Goal: Information Seeking & Learning: Learn about a topic

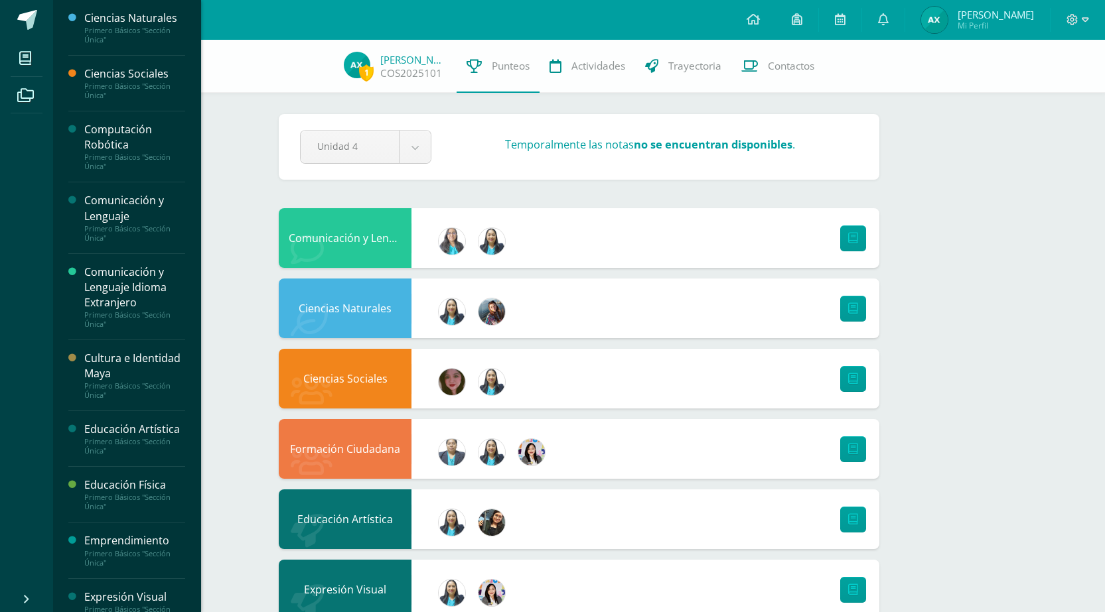
click at [120, 217] on div "Comunicación y Lenguaje" at bounding box center [134, 208] width 101 height 31
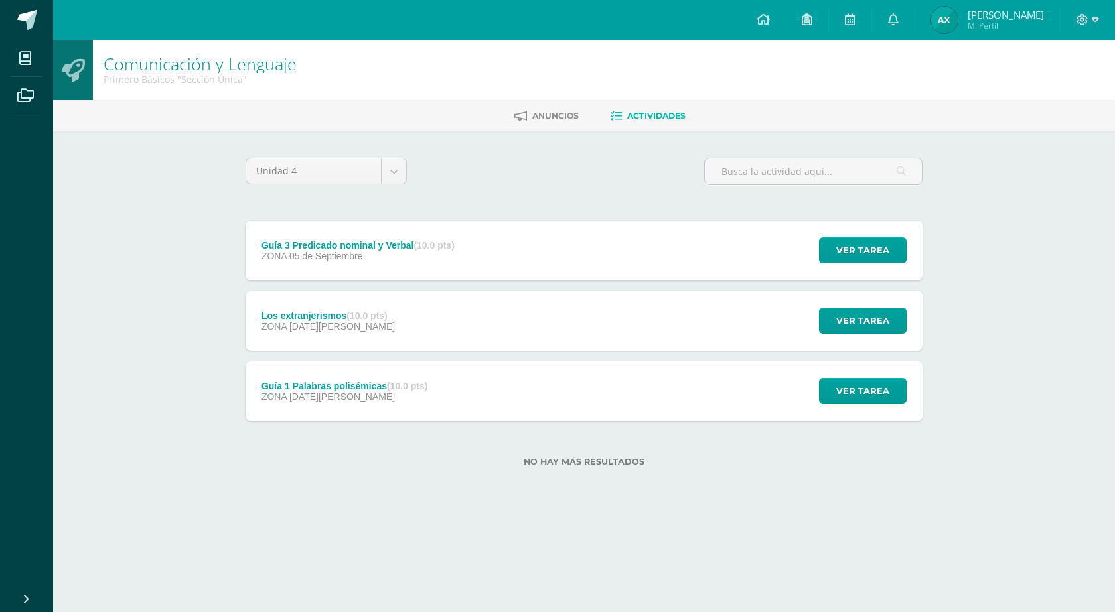
click at [308, 257] on span "05 de Septiembre" at bounding box center [326, 256] width 74 height 11
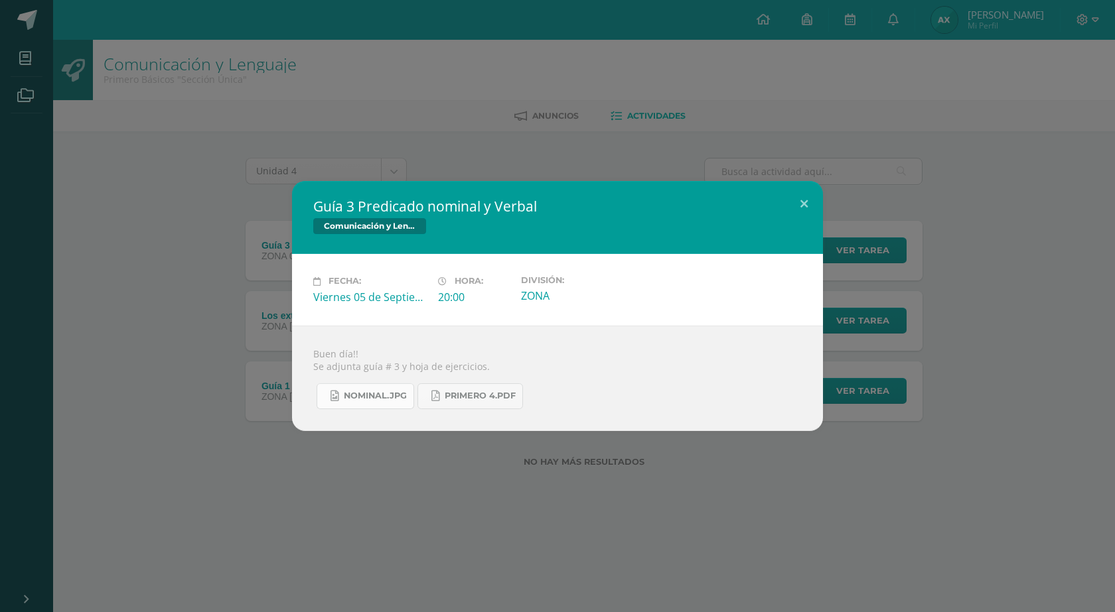
click at [384, 386] on link "nominal.jpg" at bounding box center [365, 397] width 98 height 26
click at [469, 402] on link "primero 4.pdf" at bounding box center [469, 397] width 105 height 26
click at [113, 129] on div "Guía 3 Predicado nominal y Verbal Comunicación y [GEOGRAPHIC_DATA] Fecha: [DATE…" at bounding box center [557, 306] width 1115 height 612
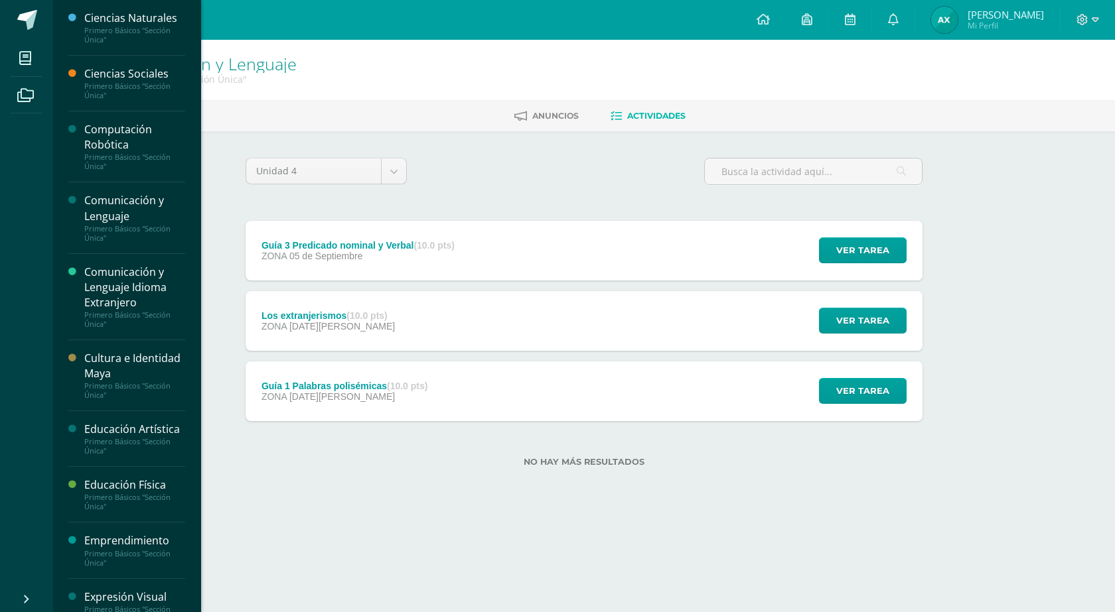
click at [120, 5] on div "Ciencias Naturales Primero Básicos "Sección Única"" at bounding box center [126, 28] width 117 height 56
click at [120, 14] on div "Ciencias Naturales" at bounding box center [134, 18] width 101 height 15
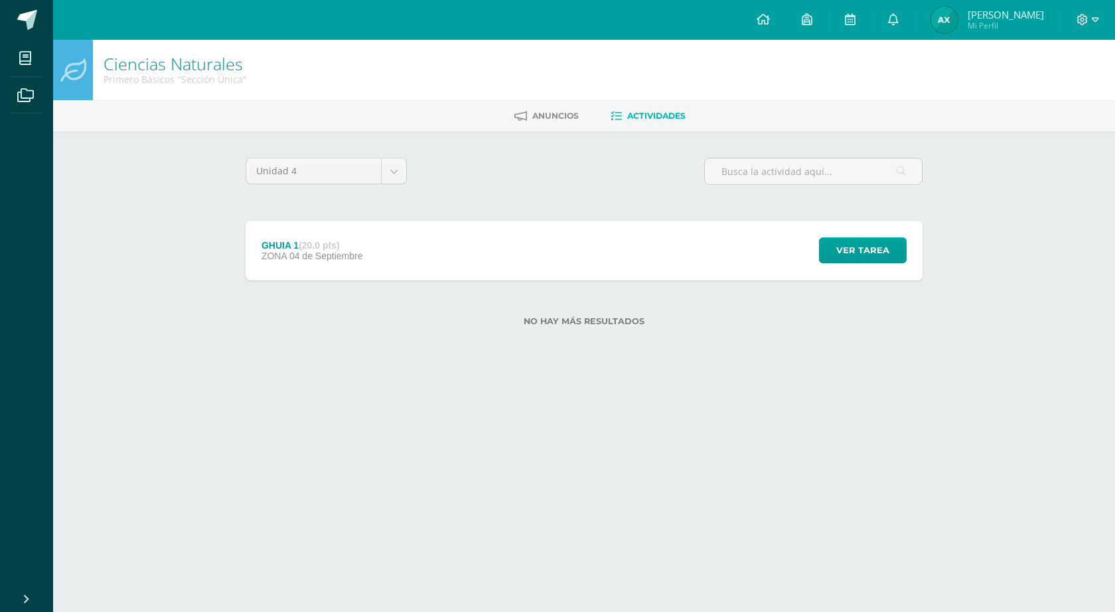
click at [289, 257] on span "04 de Septiembre" at bounding box center [326, 256] width 74 height 11
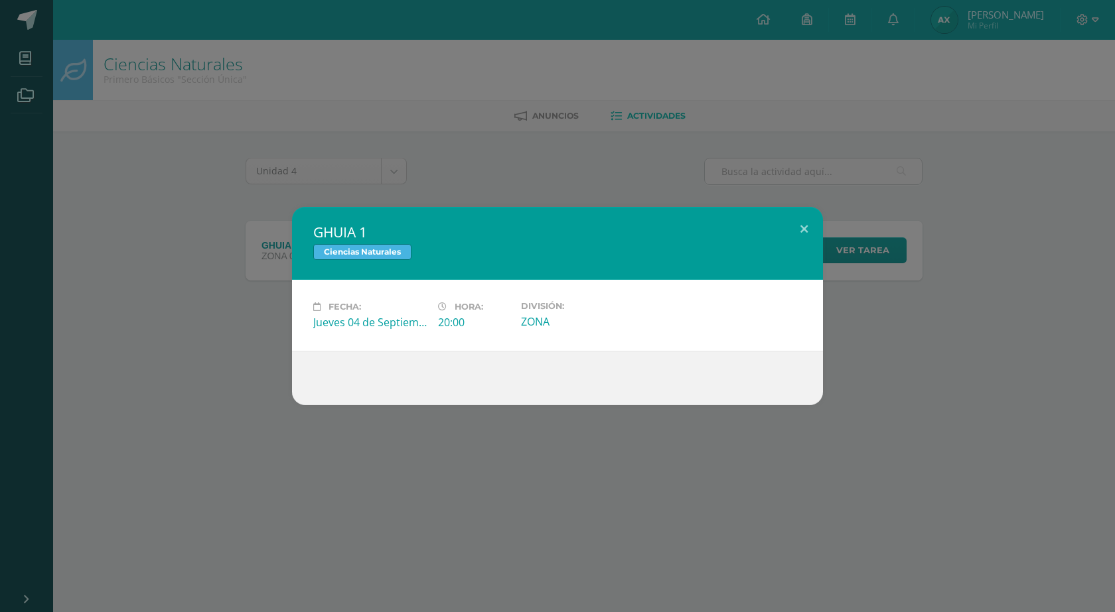
click at [44, 88] on div "GHUIA 1 Ciencias Naturales Fecha: Jueves 04 de Septiembre Hora: 20:00 División:…" at bounding box center [557, 306] width 1115 height 612
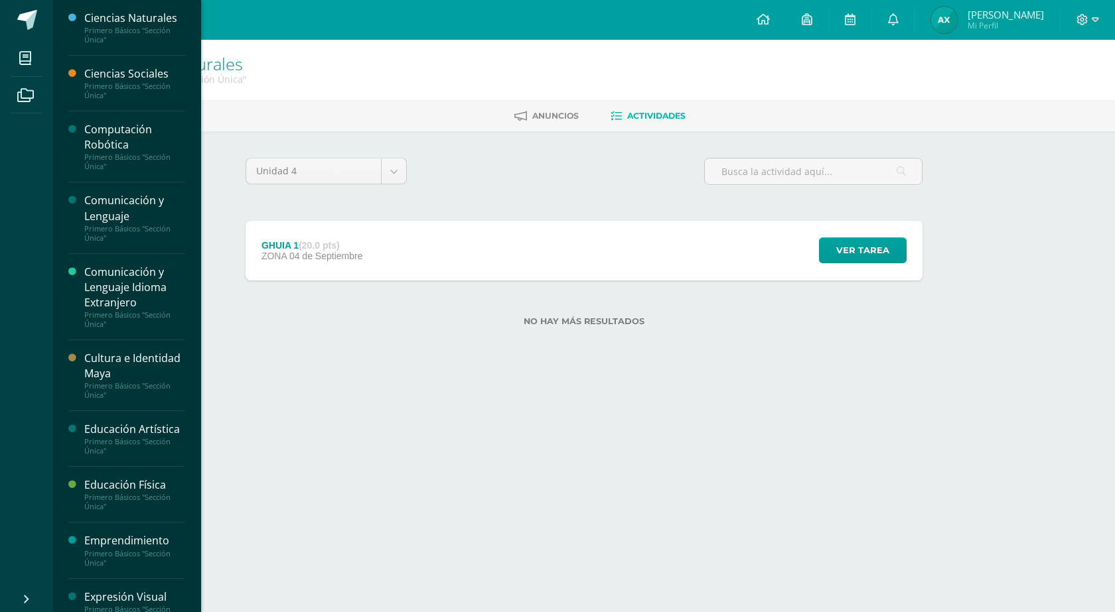
click at [102, 63] on div "Ciencias Sociales Primero Básicos "Sección Única"" at bounding box center [126, 84] width 117 height 56
click at [133, 82] on div "Primero Básicos "Sección Única"" at bounding box center [134, 91] width 101 height 19
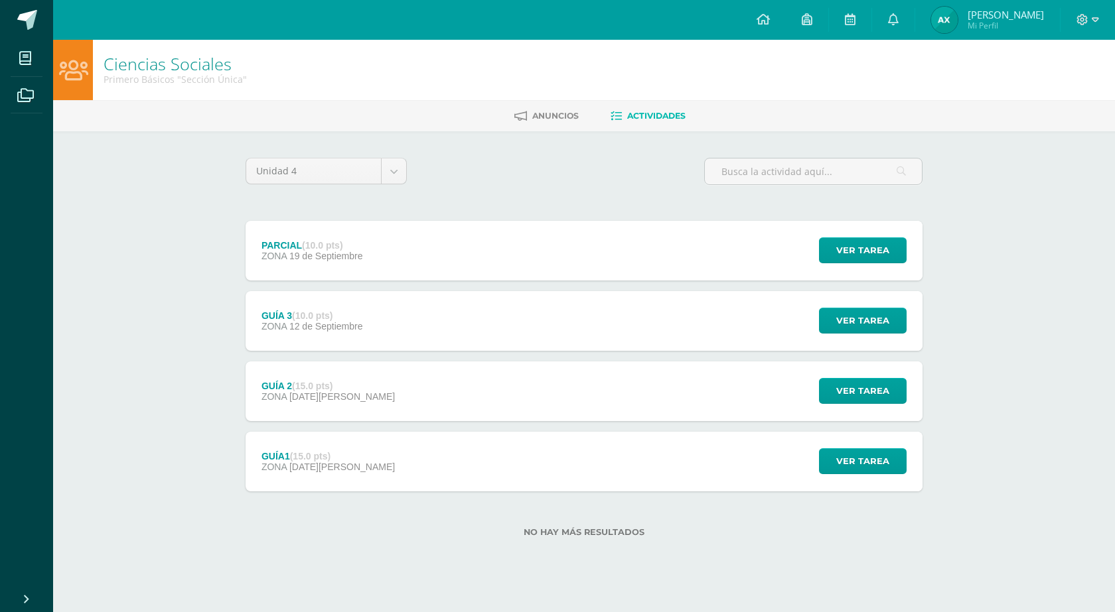
click at [330, 321] on span "12 de Septiembre" at bounding box center [326, 326] width 74 height 11
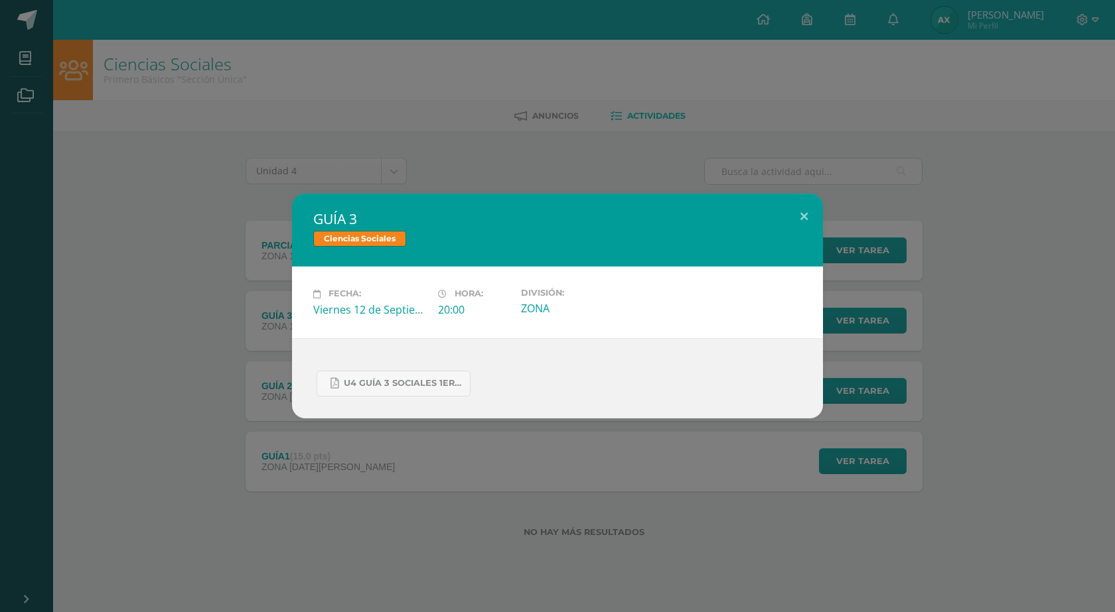
click at [397, 370] on div "U4 GUÍA 3 SOCIALES 1ERO.pdf" at bounding box center [557, 378] width 488 height 36
click at [386, 376] on link "U4 GUÍA 3 SOCIALES 1ERO.pdf" at bounding box center [393, 384] width 154 height 26
click at [27, 76] on div "GUÍA 3 Ciencias Sociales Fecha: Viernes 12 de Septiembre Hora: 20:00 División: …" at bounding box center [557, 306] width 1115 height 612
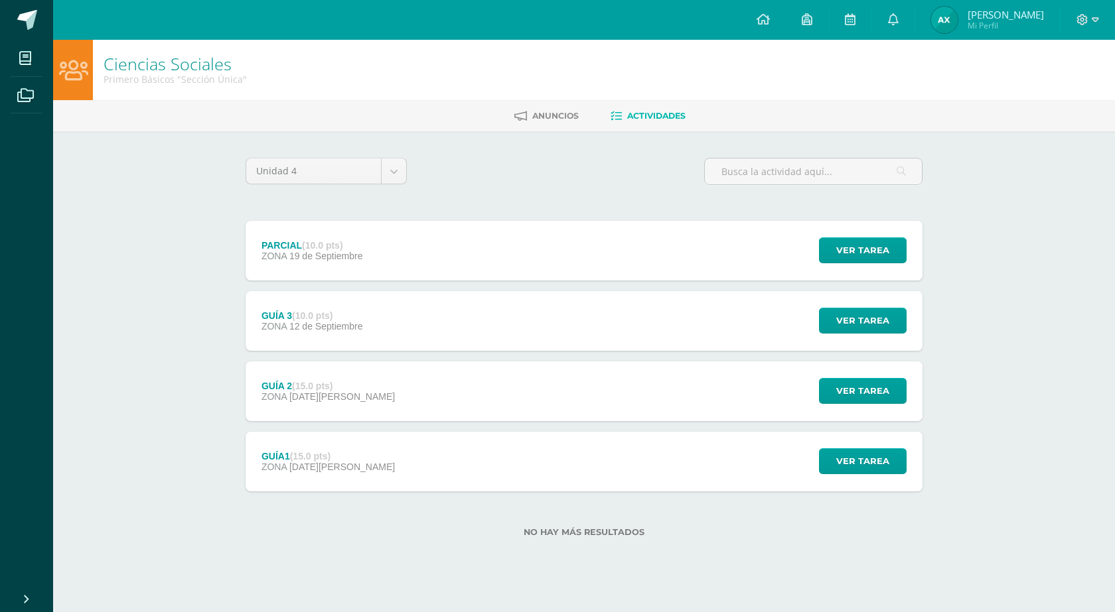
click at [346, 384] on div "GUÍA 2 (15.0 pts) ZONA 29 de Agosto" at bounding box center [327, 392] width 165 height 60
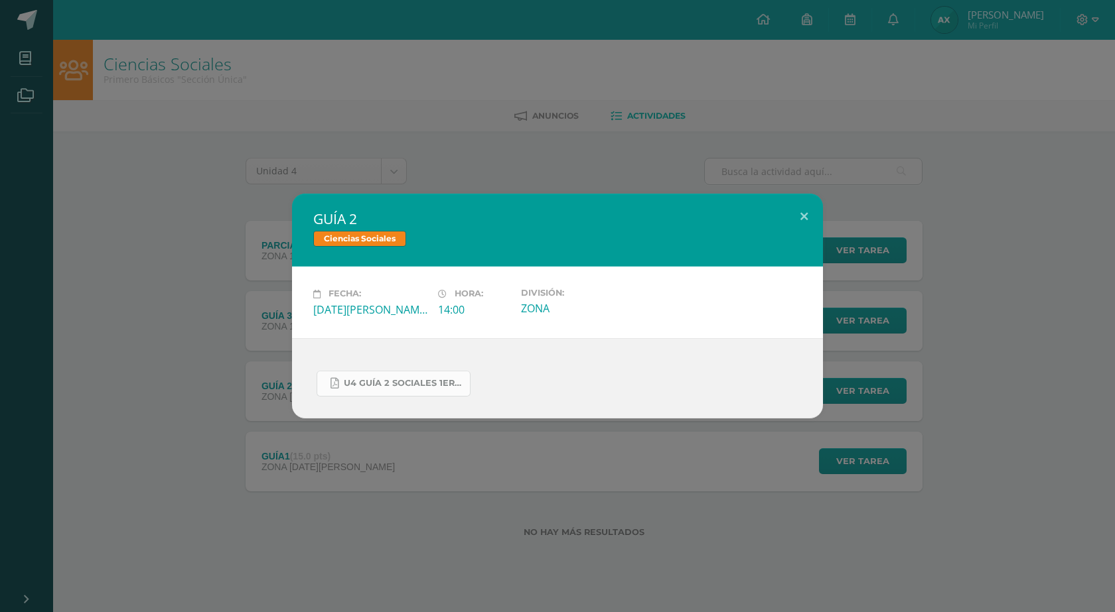
click at [382, 378] on link "U4 GUÍA 2 SOCIALES 1ERO BÁSICO.pdf" at bounding box center [393, 384] width 154 height 26
click at [180, 204] on div "GUÍA 2 Ciencias Sociales Fecha: Viernes 29 de Agosto Hora: 14:00 División: ZONA" at bounding box center [557, 306] width 1104 height 224
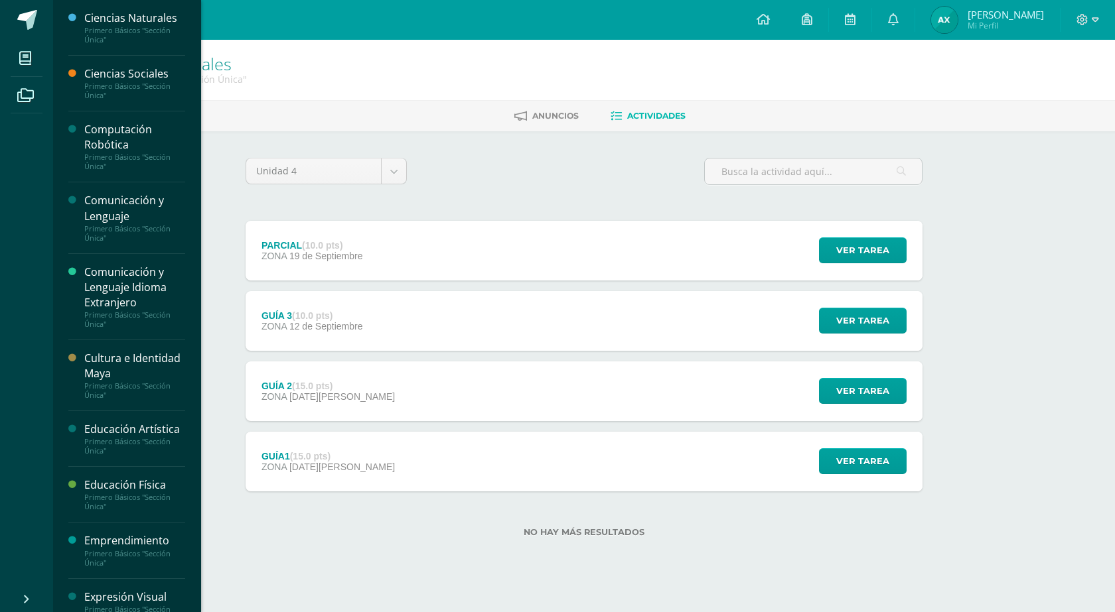
scroll to position [261, 0]
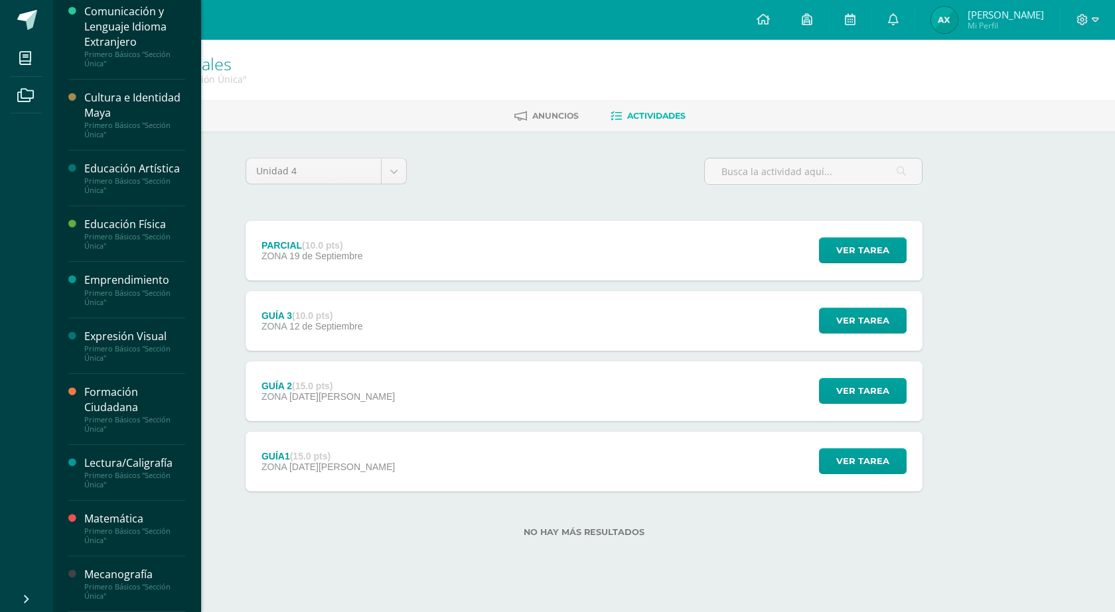
click at [121, 569] on div "Mecanografía" at bounding box center [134, 574] width 101 height 15
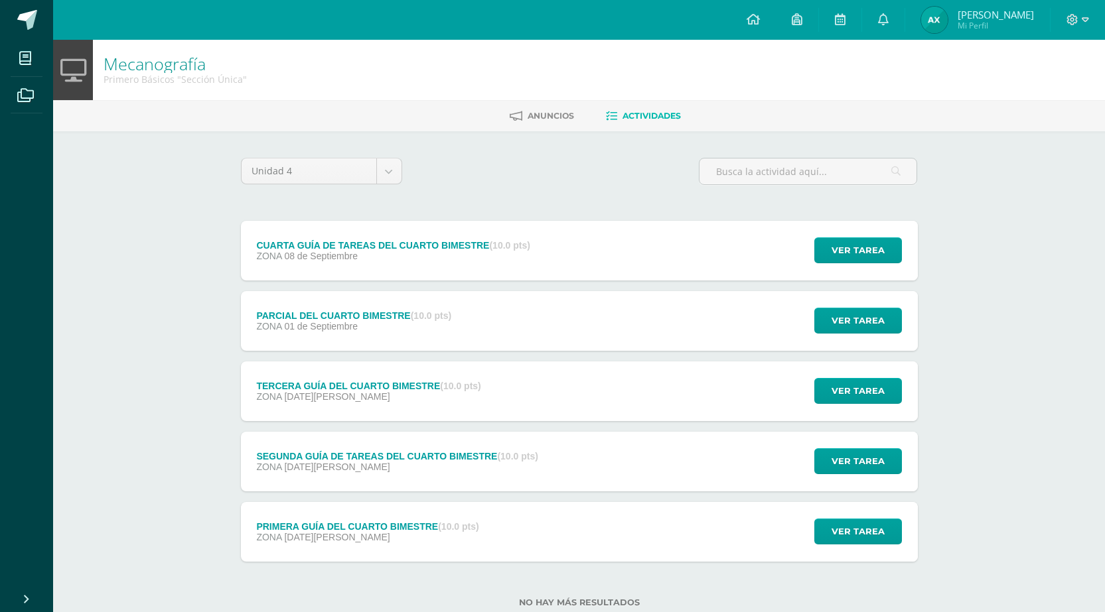
click at [285, 249] on div "CUARTA GUÍA DE TAREAS DEL CUARTO BIMESTRE (10.0 pts)" at bounding box center [393, 245] width 274 height 11
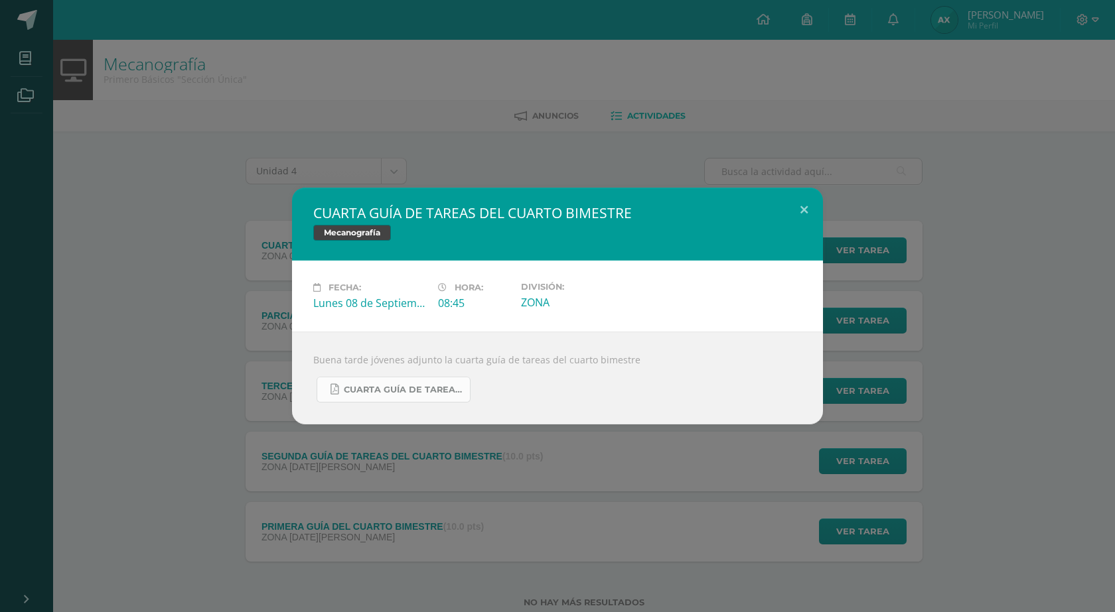
click at [413, 391] on span "CUARTA GUÍA DE TAREAS DEL CUARTO BIMESTRE DE 1RO BÁSICO SEPTIEMBRE.pdf" at bounding box center [403, 390] width 119 height 11
